Goal: Check status: Check status

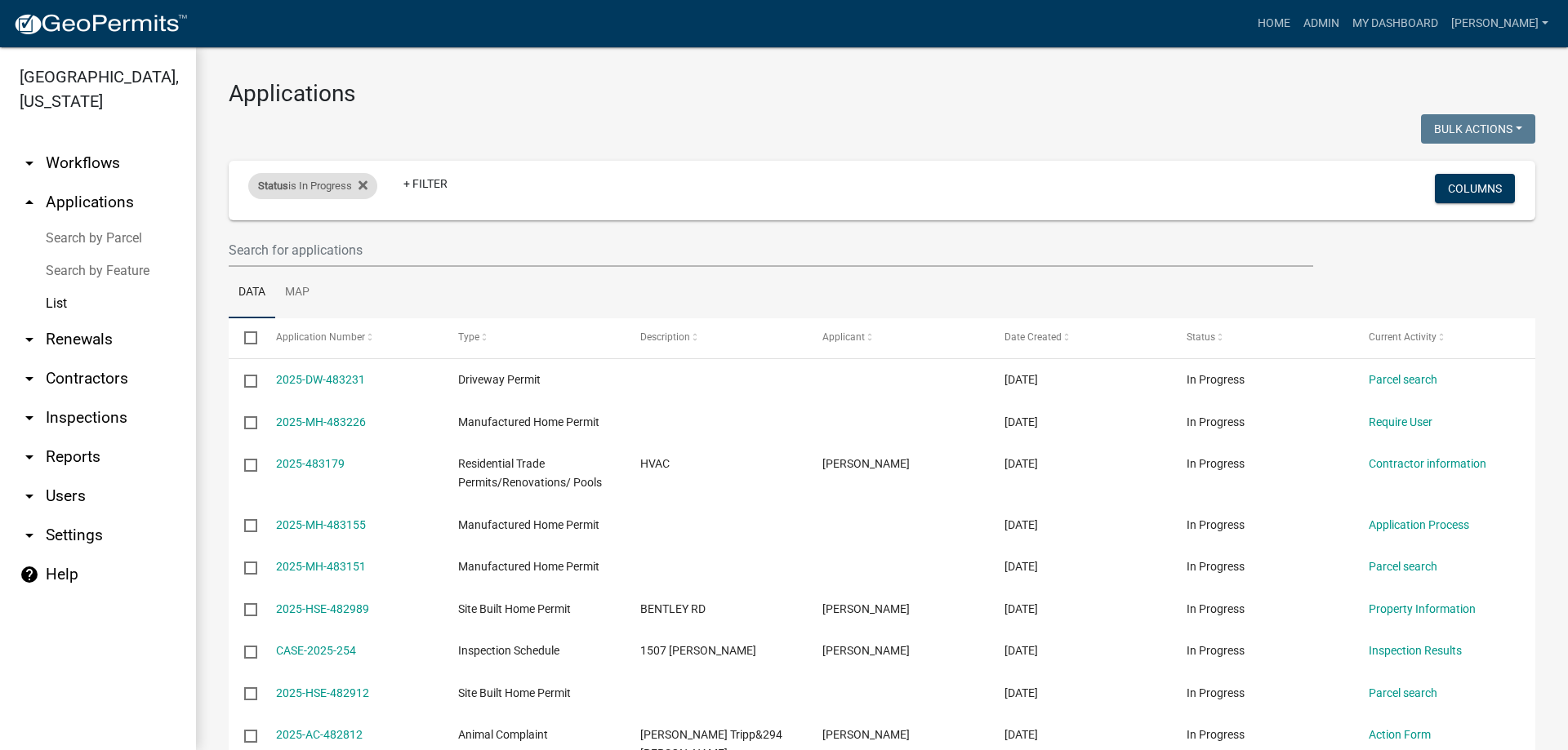
click at [371, 187] on div "Status is In Progress" at bounding box center [312, 186] width 129 height 26
select select "1"
drag, startPoint x: 306, startPoint y: 247, endPoint x: 186, endPoint y: 246, distance: 120.0
click at [186, 246] on body "Internet Explorer does NOT work with GeoPermits. Get a new browser for more sec…" at bounding box center [784, 375] width 1568 height 750
click at [67, 306] on link "List" at bounding box center [97, 304] width 196 height 33
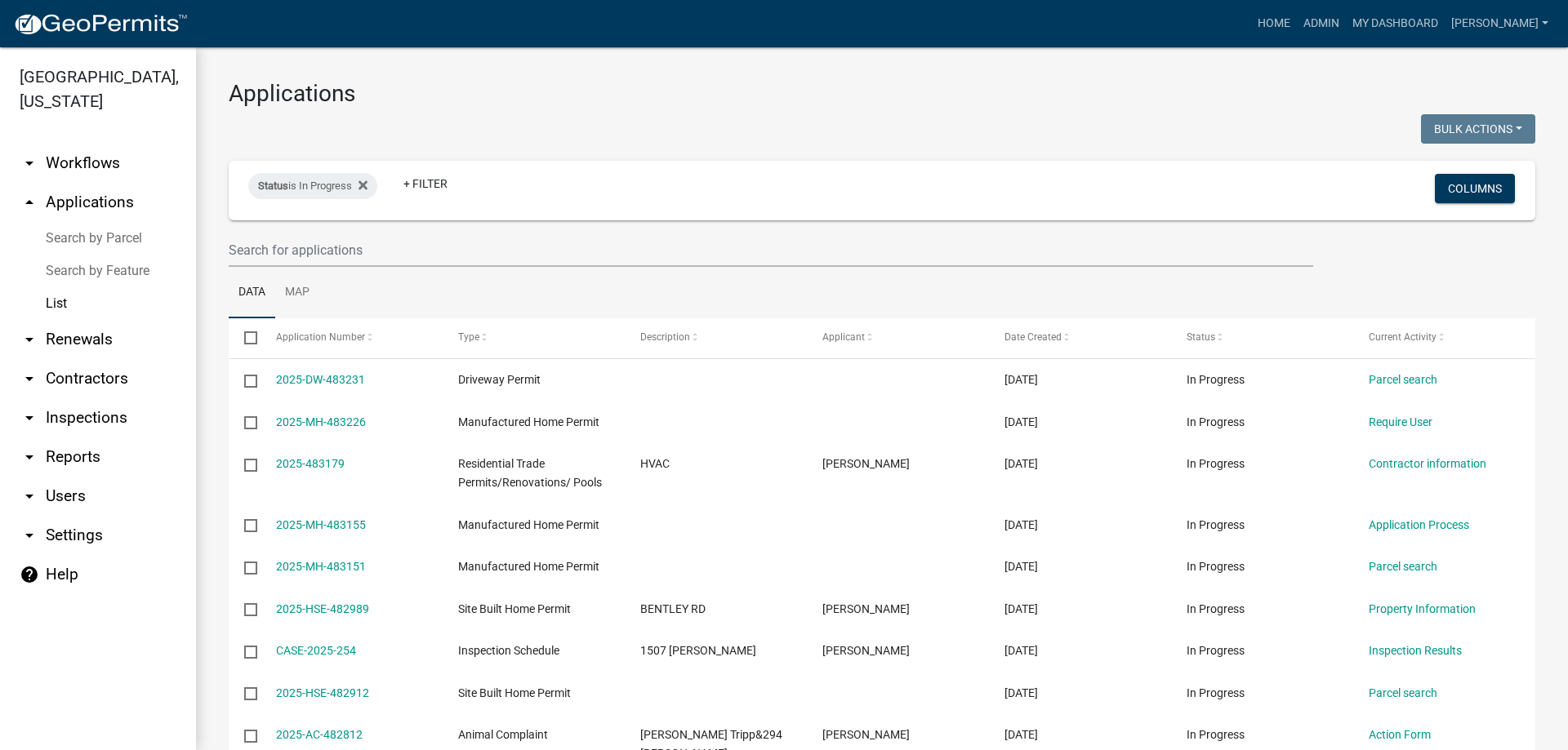
click at [102, 206] on link "arrow_drop_up Applications" at bounding box center [97, 202] width 196 height 39
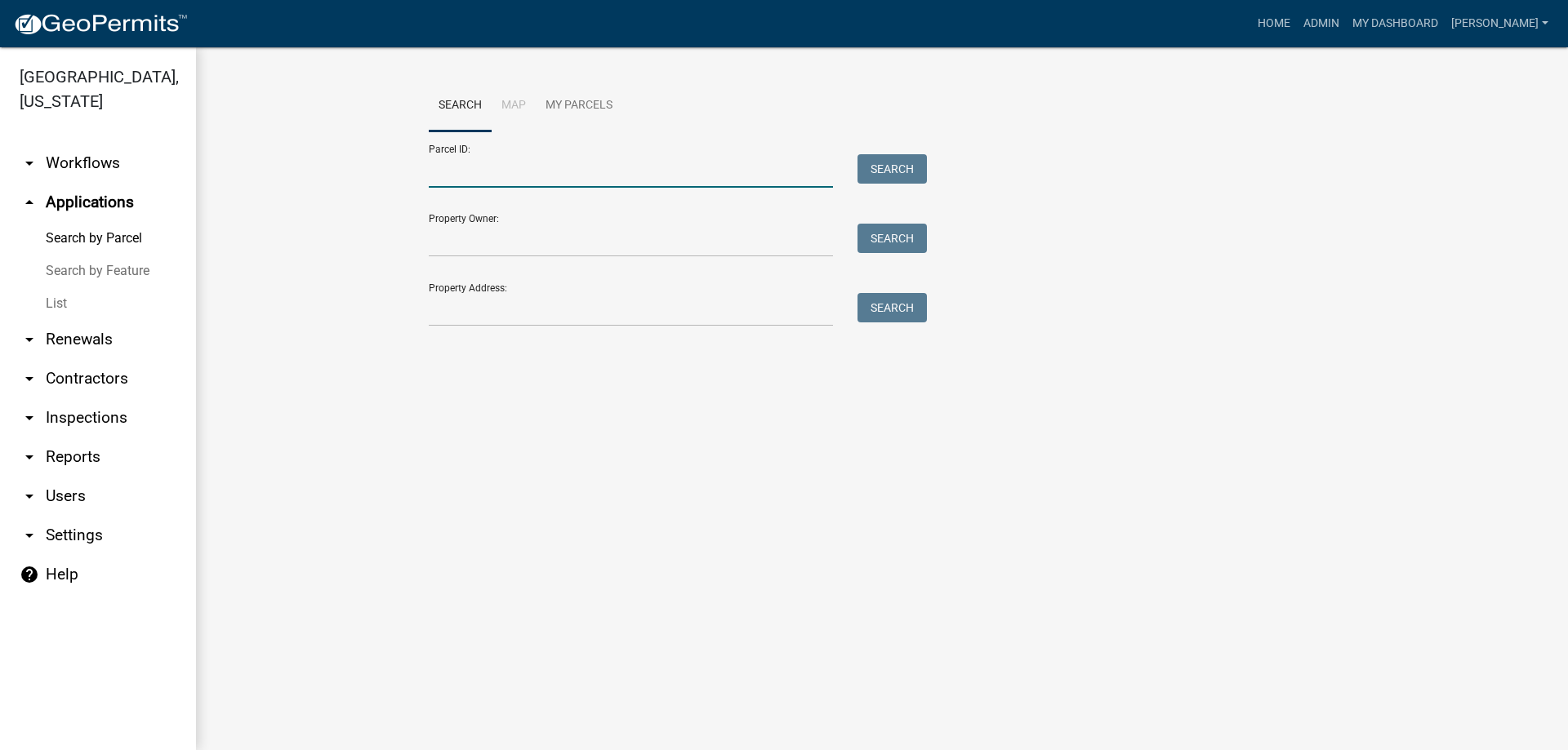
click at [519, 170] on input "Parcel ID:" at bounding box center [630, 170] width 404 height 34
click at [496, 242] on input "Property Owner:" at bounding box center [630, 240] width 404 height 34
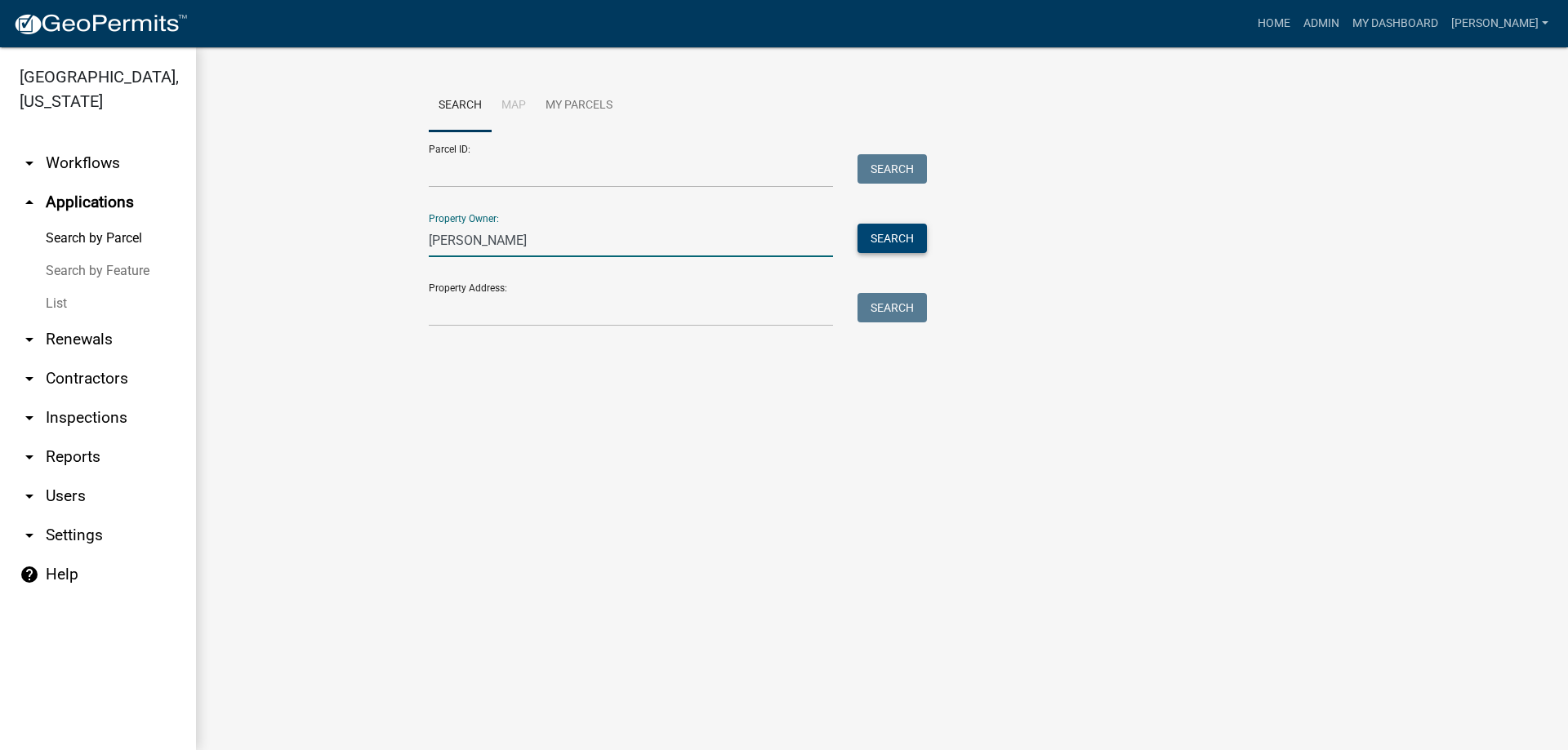
type input "[PERSON_NAME]"
click at [904, 242] on button "Search" at bounding box center [892, 238] width 70 height 29
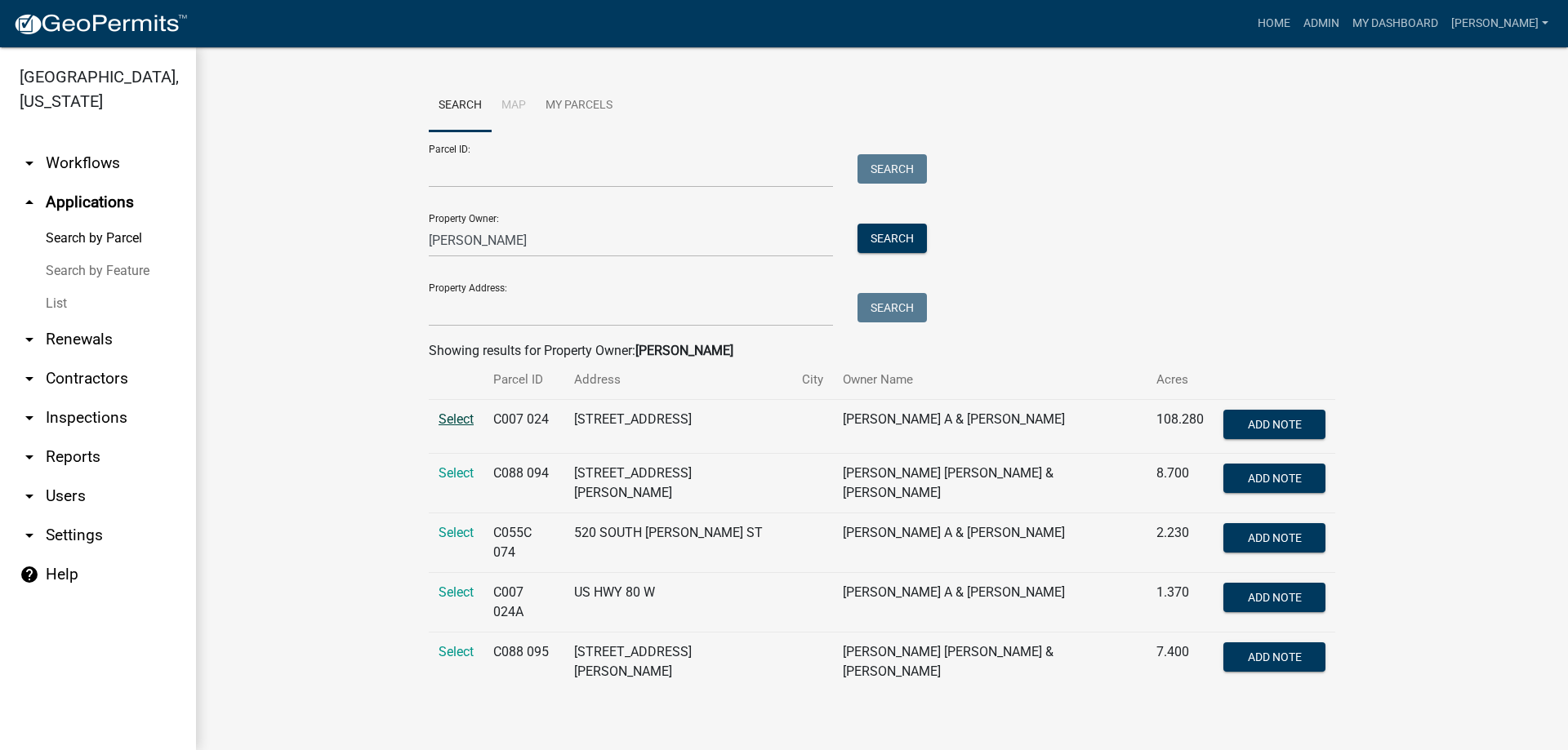
click at [467, 425] on span "Select" at bounding box center [455, 418] width 35 height 16
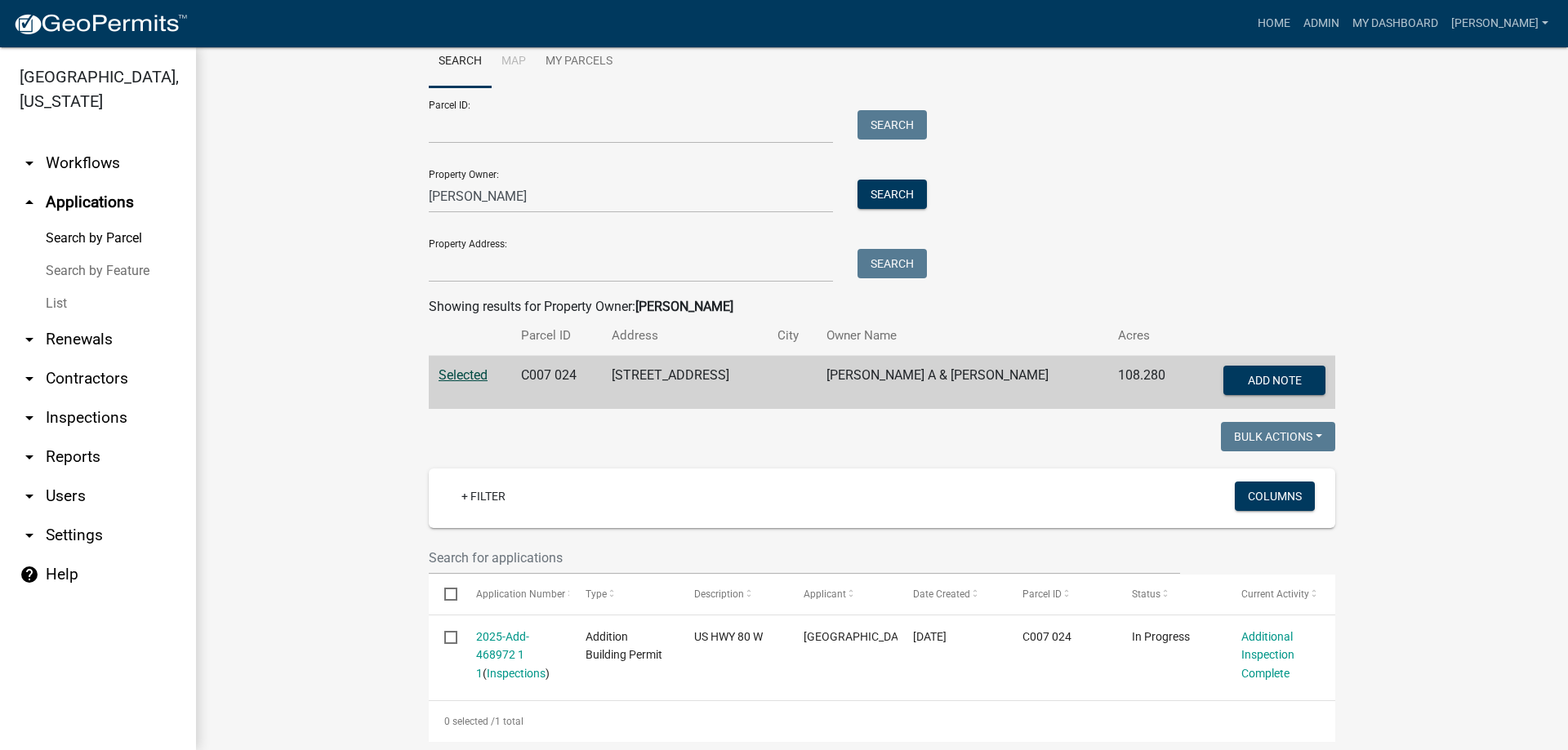
scroll to position [69, 0]
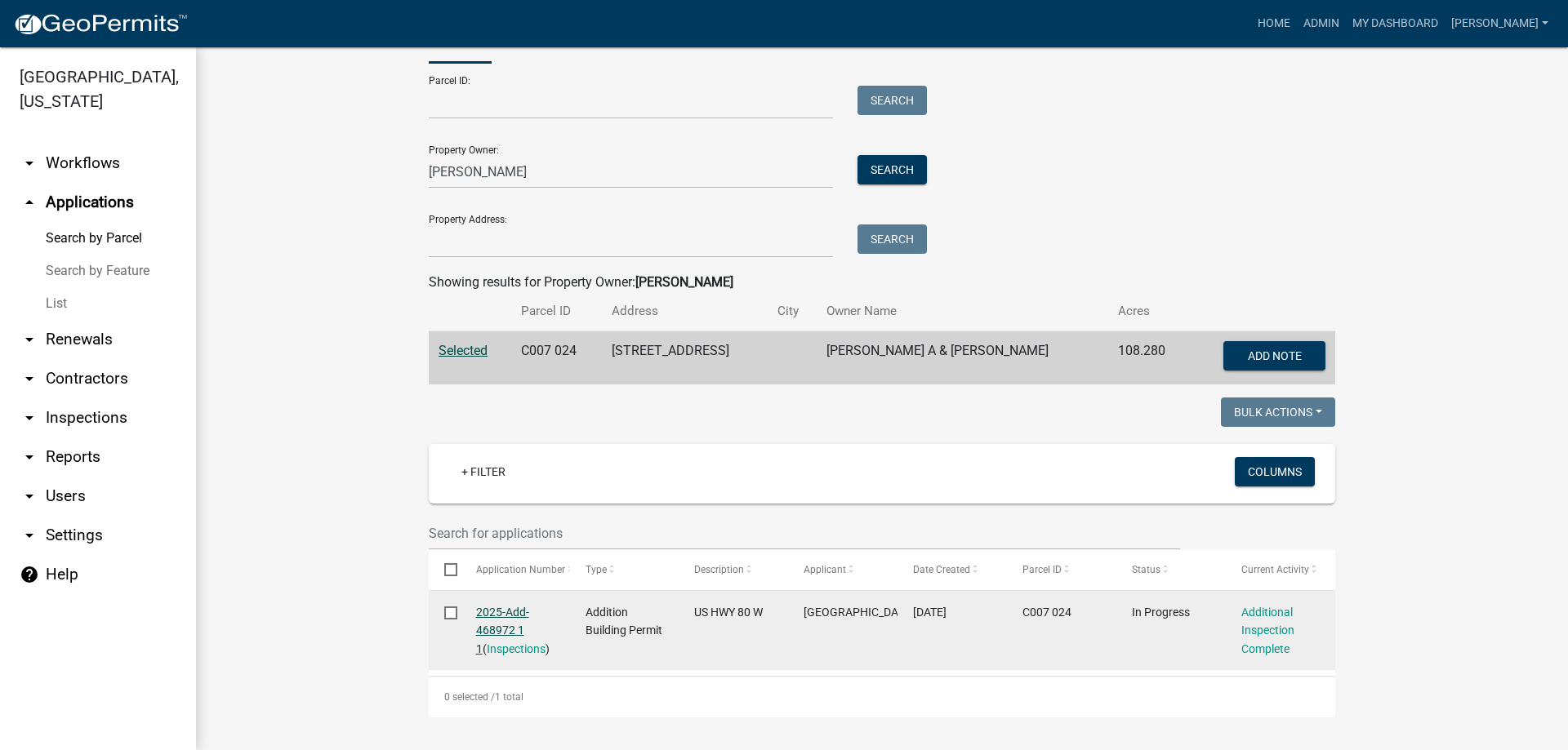
click at [488, 615] on link "2025-Add-468972 1 1" at bounding box center [502, 631] width 53 height 51
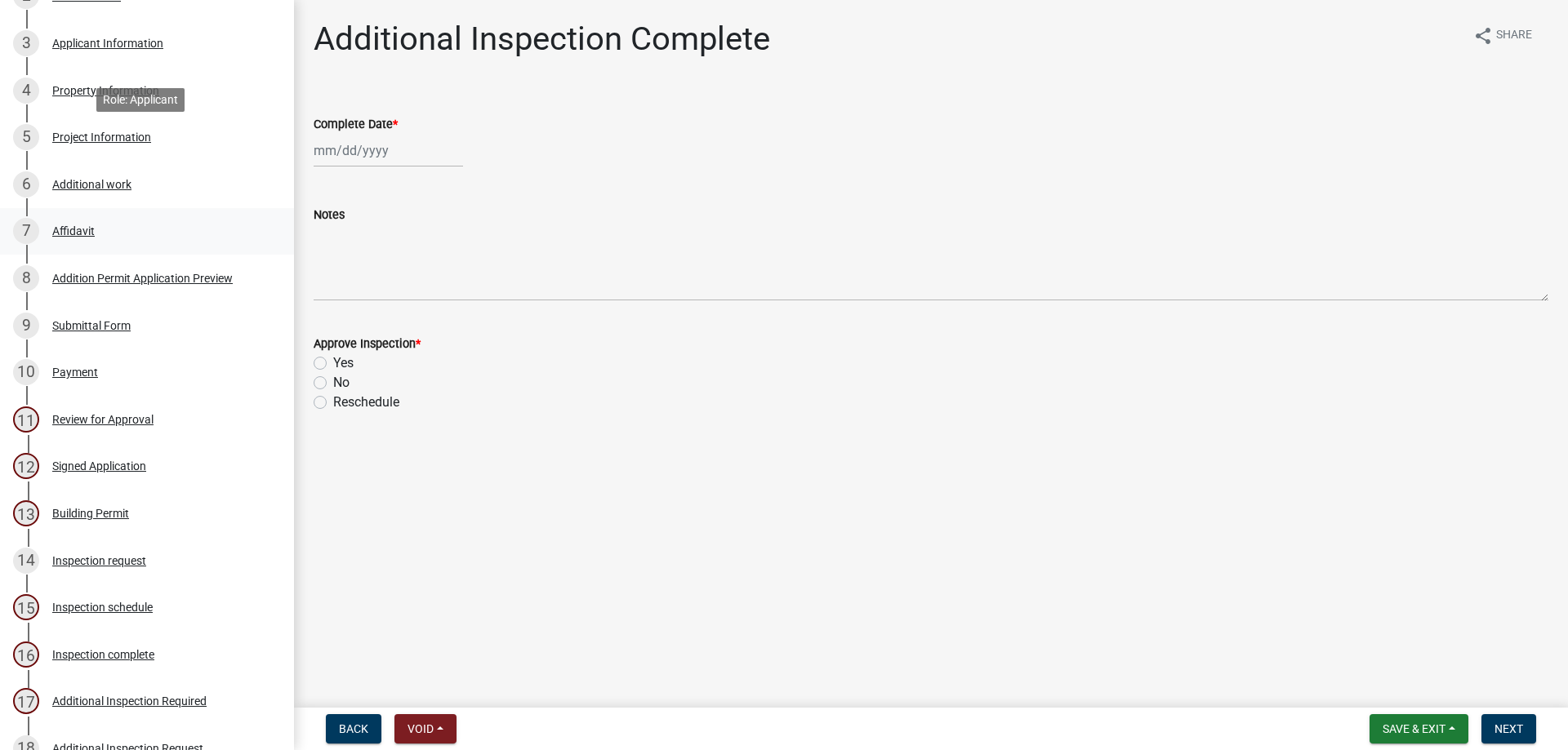
scroll to position [572, 0]
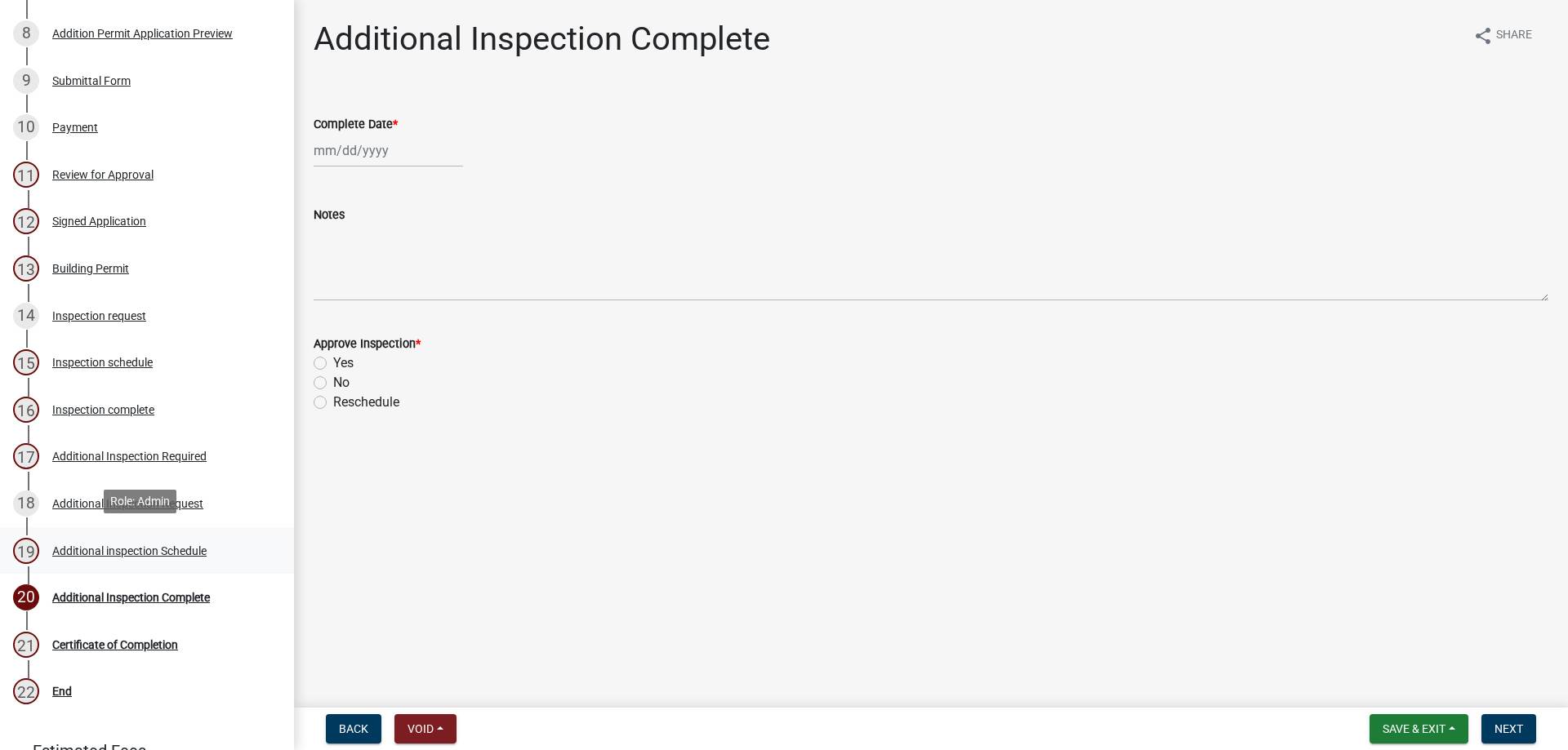
click at [143, 548] on div "Additional inspection Schedule" at bounding box center [129, 551] width 154 height 11
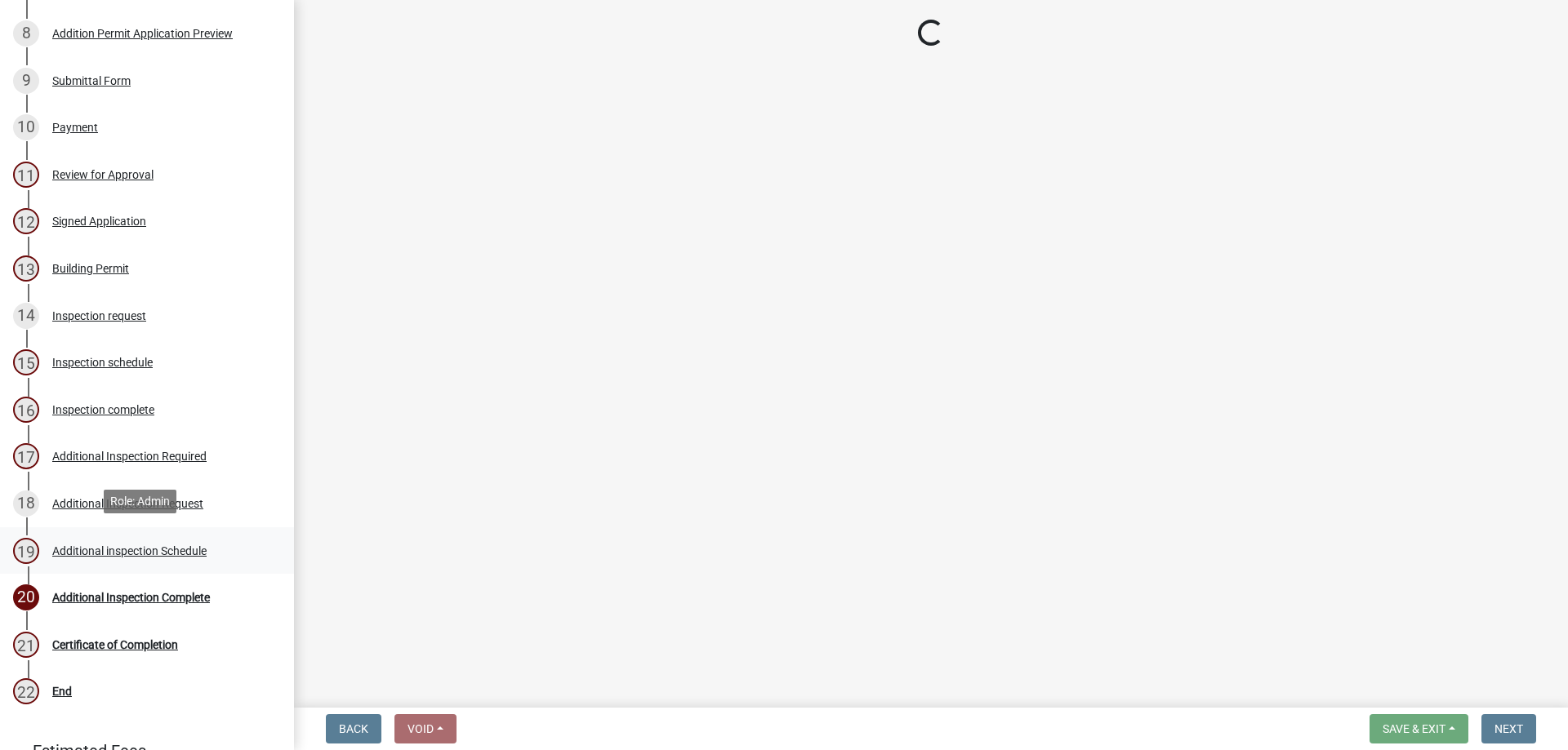
select select "3acdf11f-131c-438b-b450-ae4501c32128"
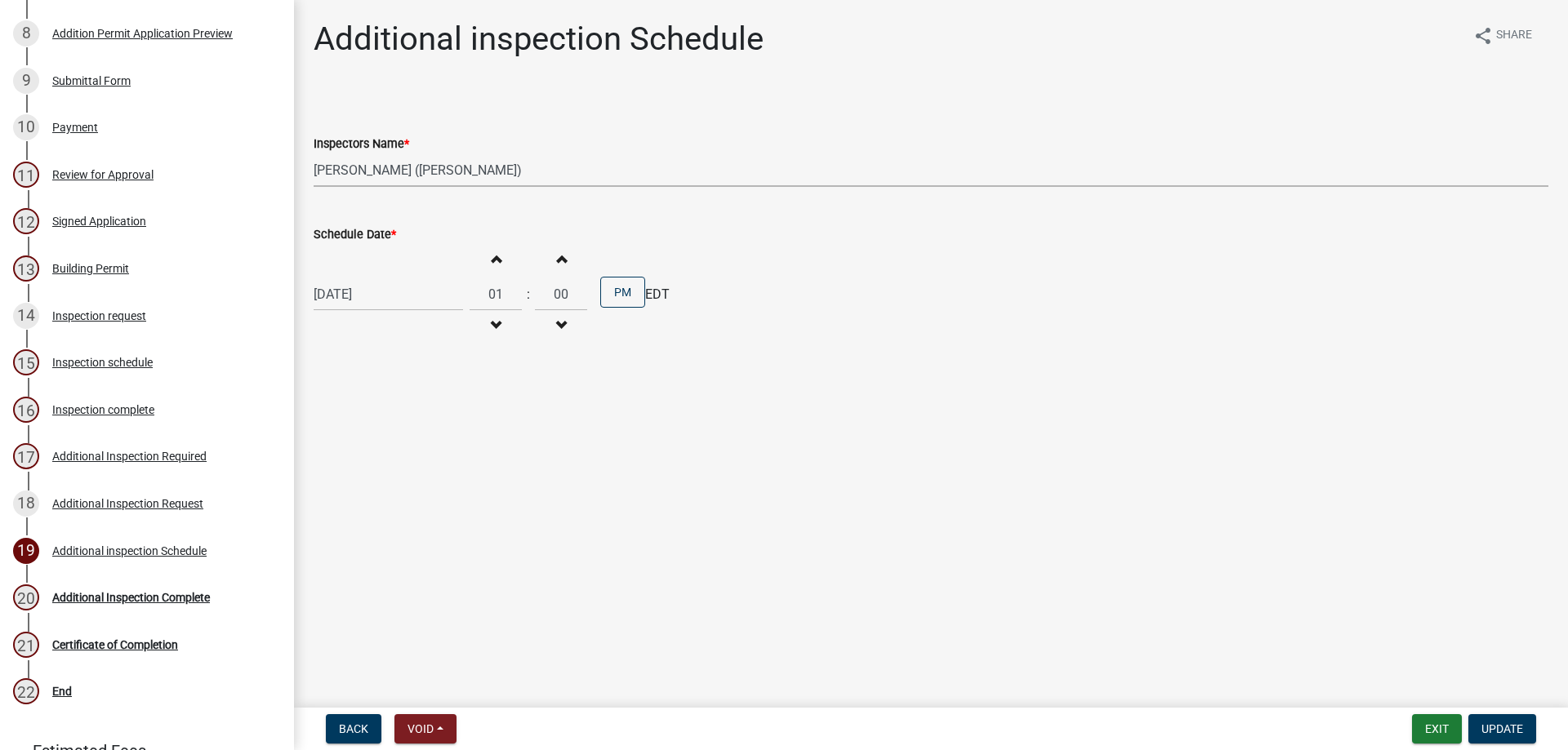
click at [395, 174] on select "Select Item... [PERSON_NAME] ([PERSON_NAME]) [PERSON_NAME] ([PERSON_NAME])" at bounding box center [931, 169] width 1235 height 34
click at [824, 386] on main "Additional inspection Schedule share Share Inspectors Name * Select Item... [PE…" at bounding box center [931, 350] width 1274 height 701
click at [80, 125] on div "Payment" at bounding box center [75, 128] width 46 height 11
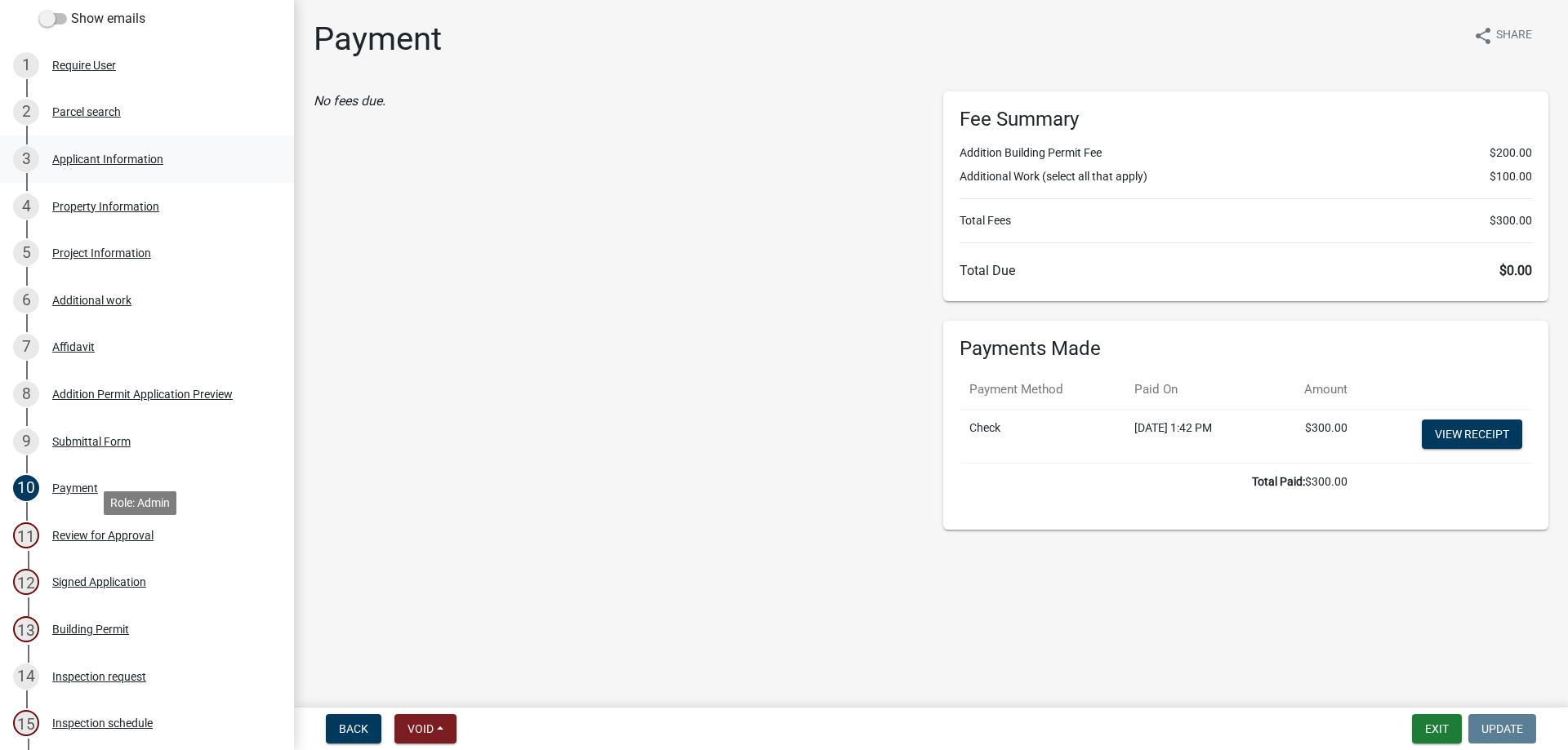
scroll to position [82, 0]
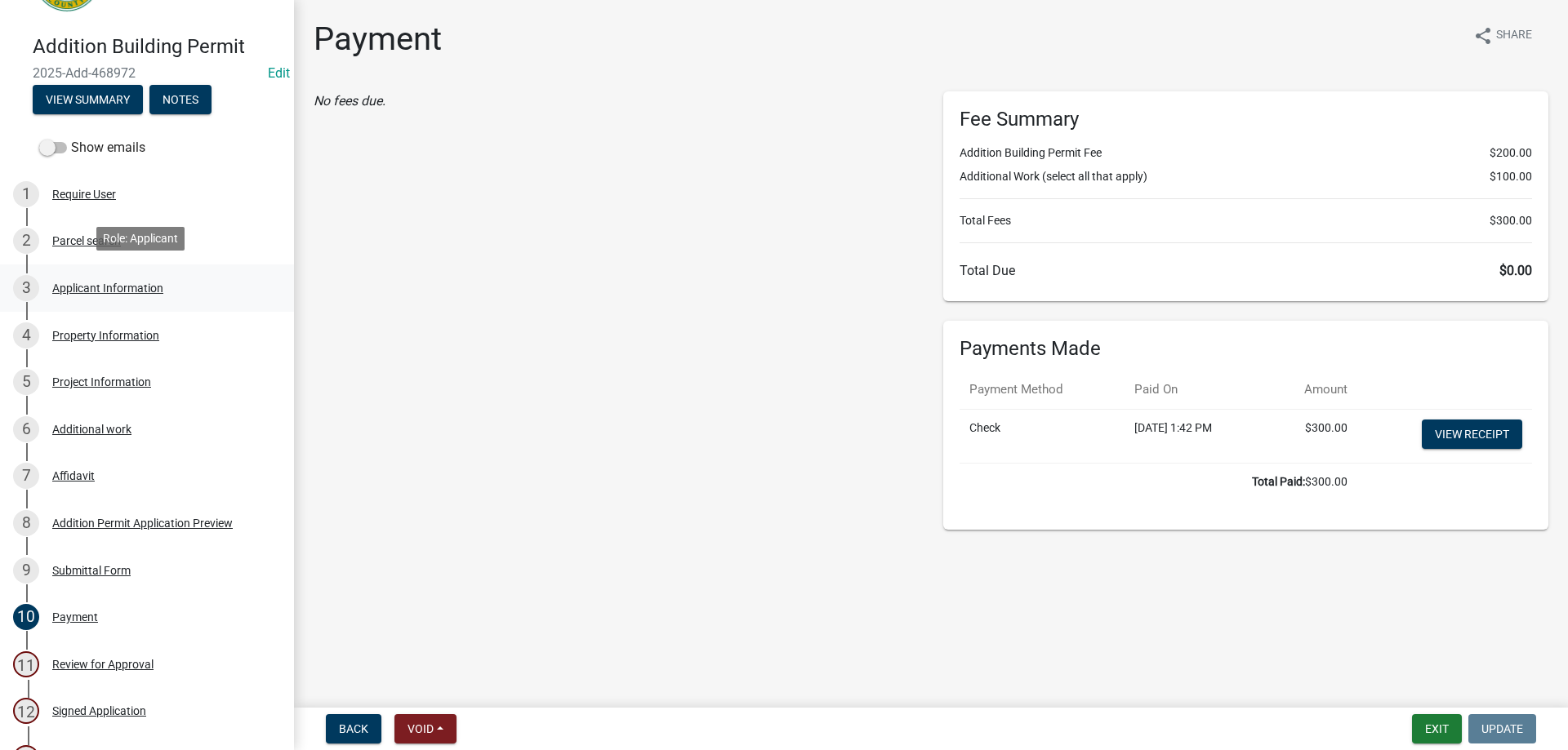
click at [109, 289] on div "Applicant Information" at bounding box center [108, 288] width 111 height 11
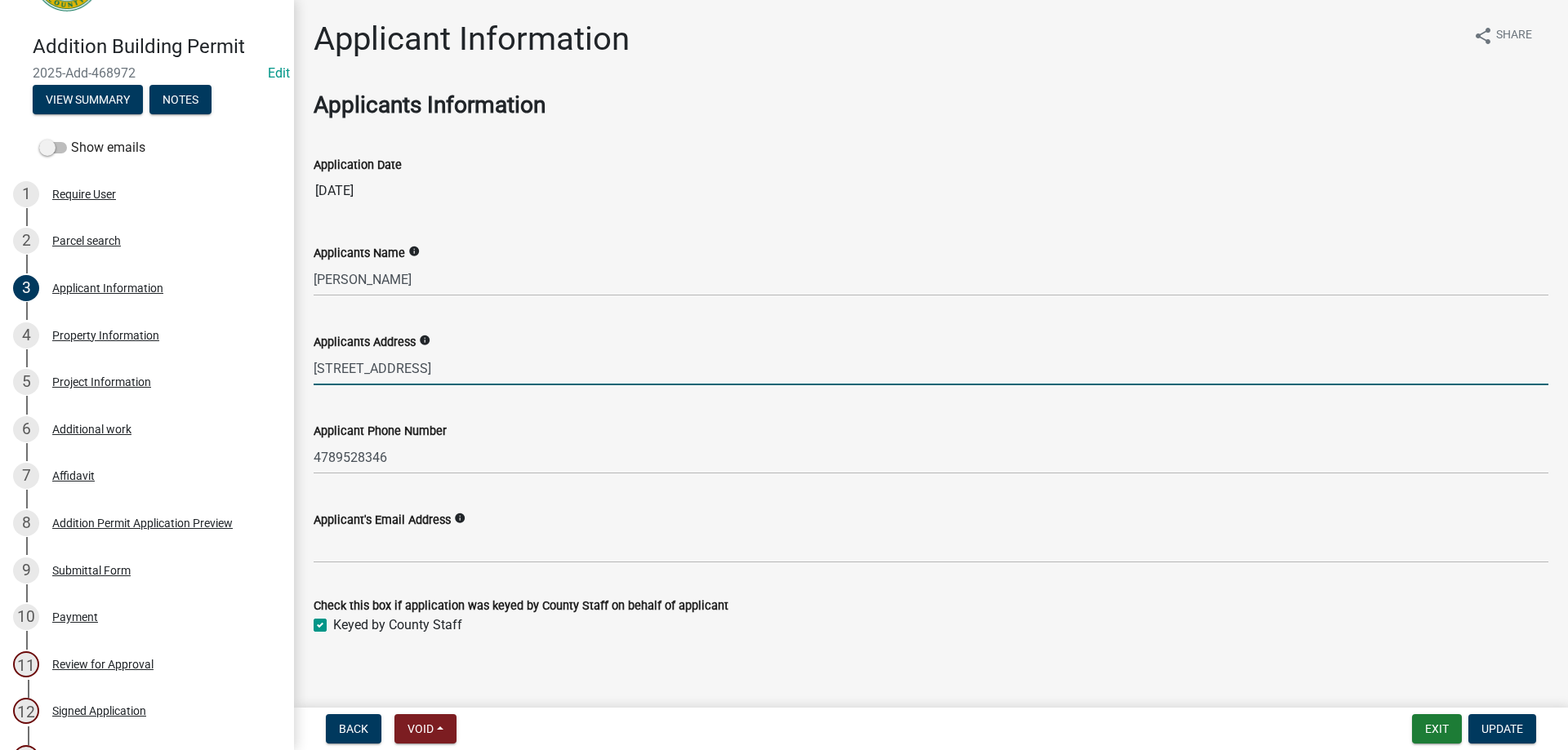
drag, startPoint x: 463, startPoint y: 372, endPoint x: 292, endPoint y: 367, distance: 171.1
click at [292, 367] on div "Addition Building Permit 2025-Add-468972 Edit View Summary Notes Show emails 1 …" at bounding box center [784, 375] width 1568 height 750
